Goal: Find specific page/section: Find specific page/section

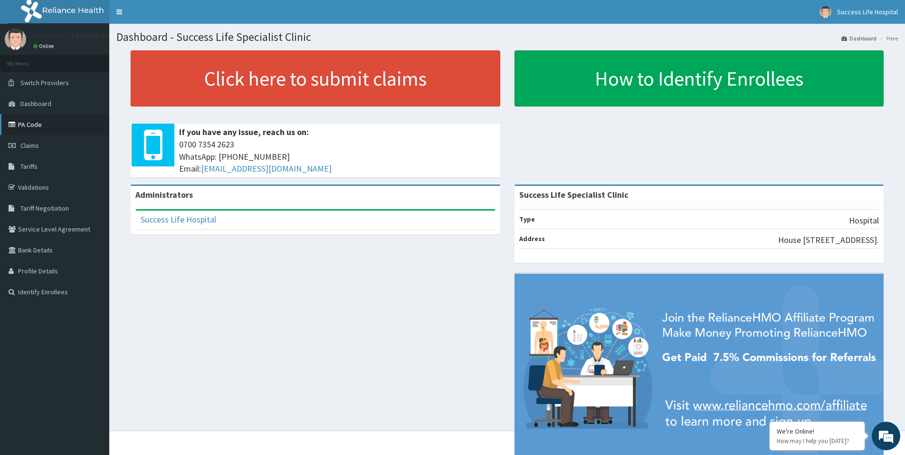
click at [32, 123] on link "PA Code" at bounding box center [54, 124] width 109 height 21
click at [52, 121] on link "PA Code" at bounding box center [54, 124] width 109 height 21
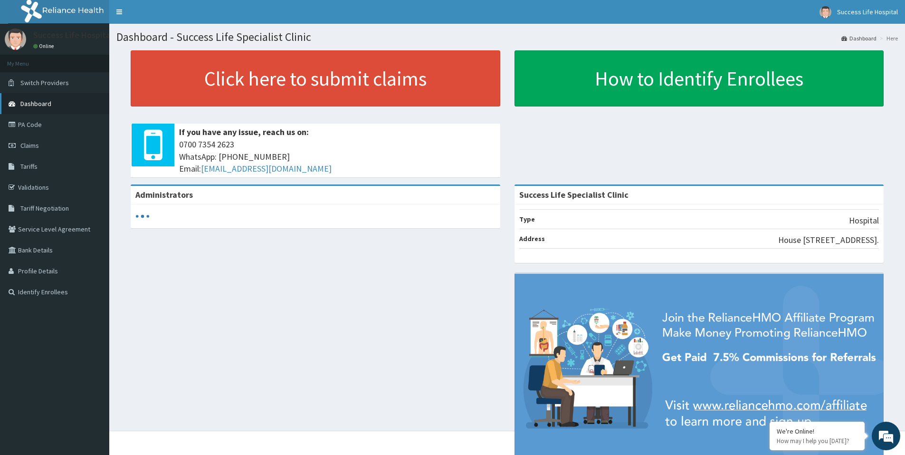
click at [49, 107] on span "Dashboard" at bounding box center [35, 103] width 31 height 9
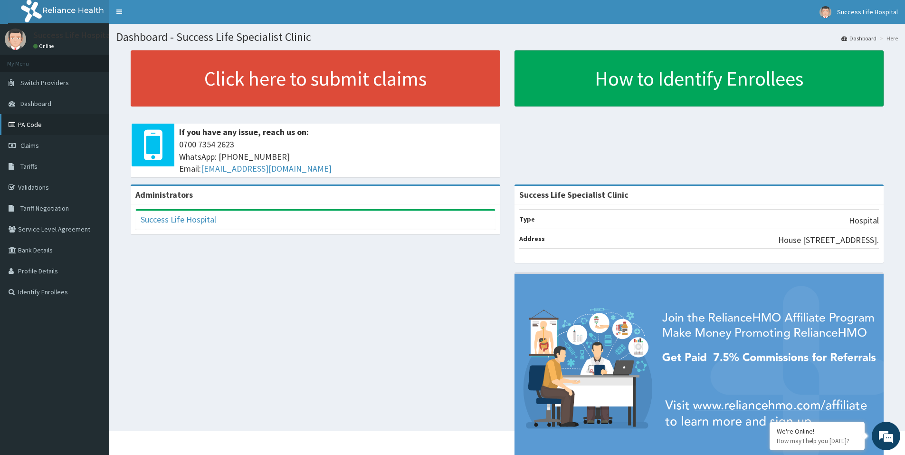
click at [38, 126] on link "PA Code" at bounding box center [54, 124] width 109 height 21
